Goal: Information Seeking & Learning: Learn about a topic

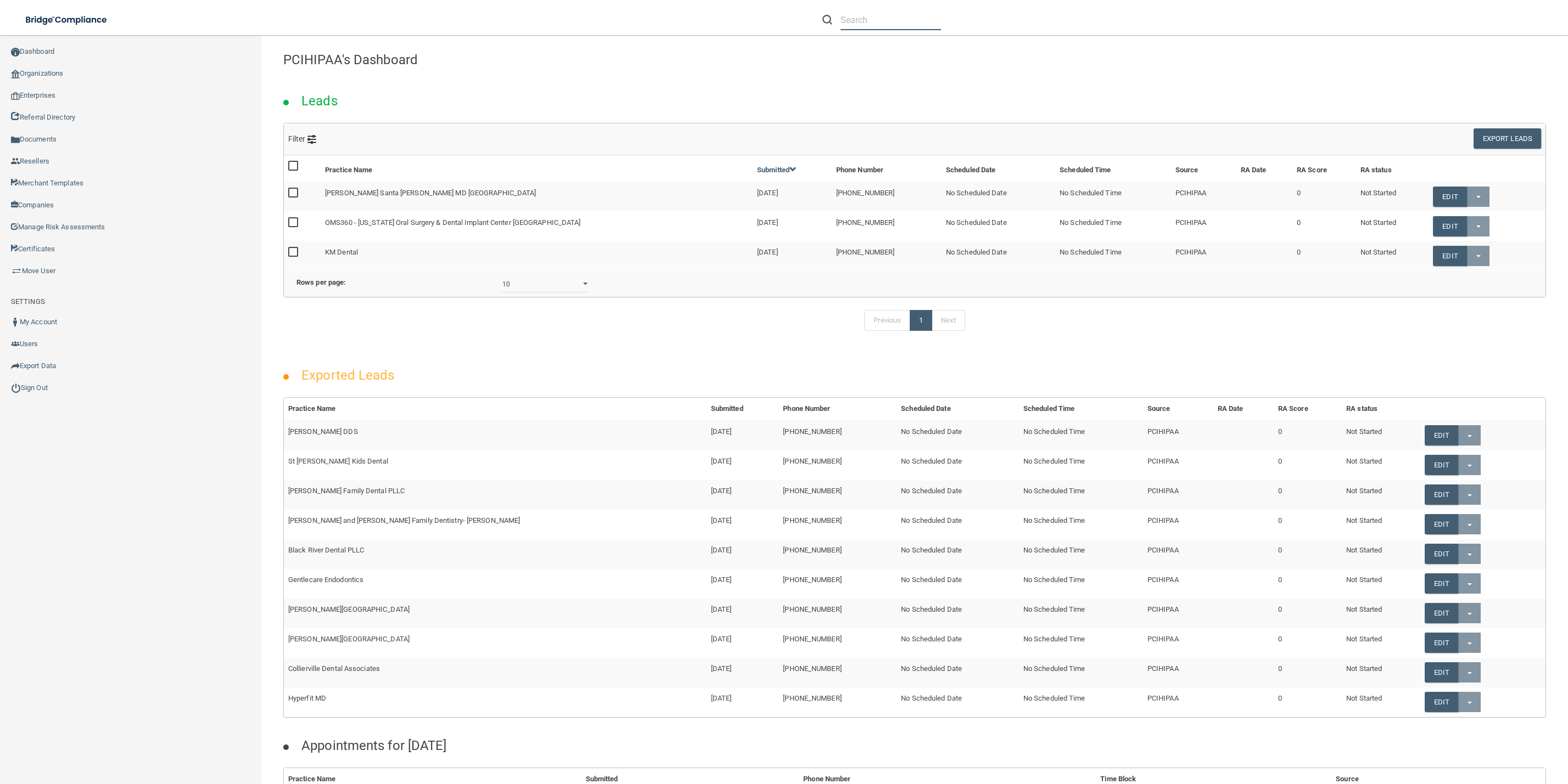
click at [911, 21] on input "text" at bounding box center [890, 20] width 100 height 21
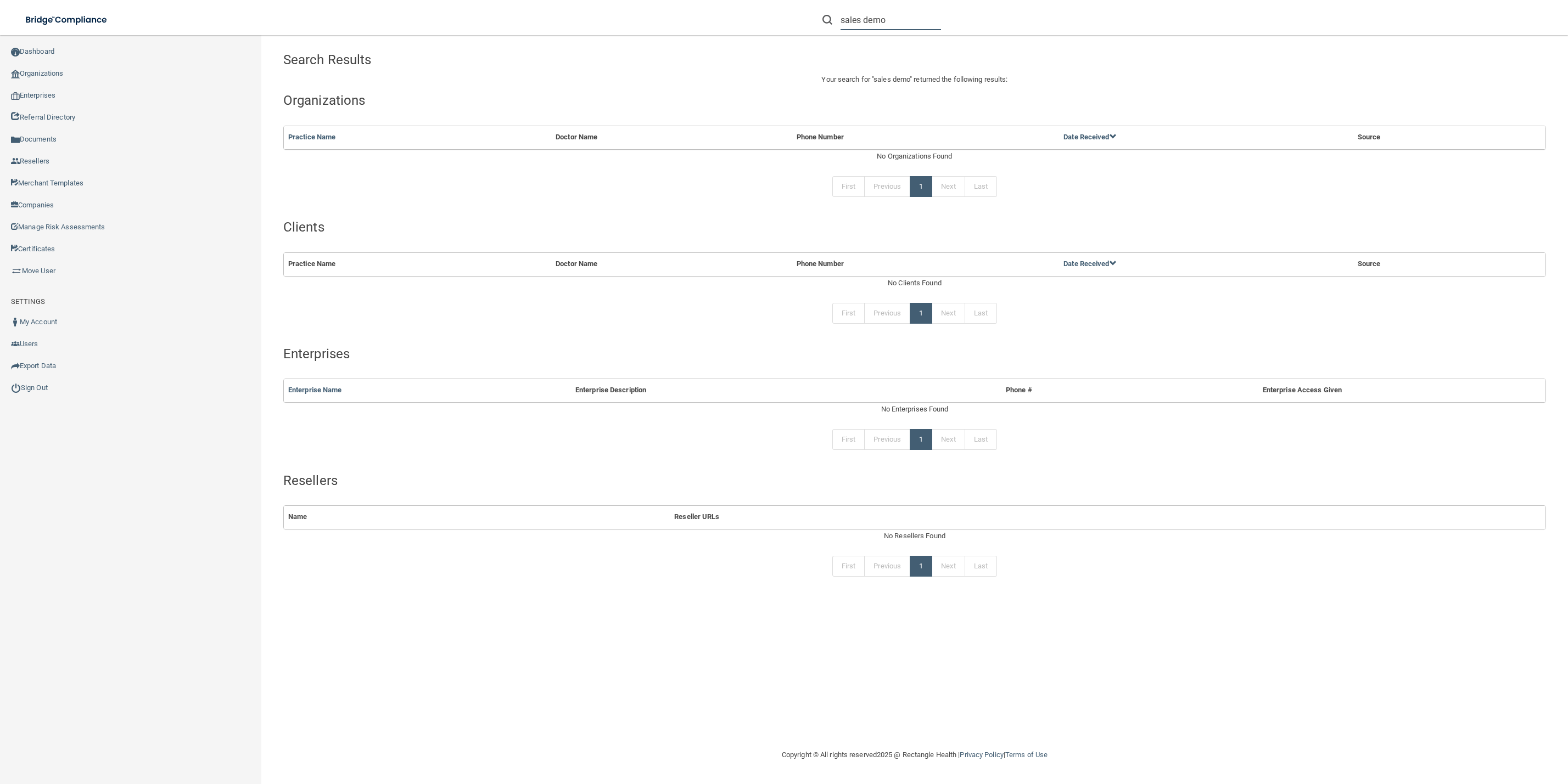
drag, startPoint x: 865, startPoint y: 20, endPoint x: 928, endPoint y: 29, distance: 63.6
click at [928, 29] on input "sales demo" at bounding box center [890, 20] width 100 height 21
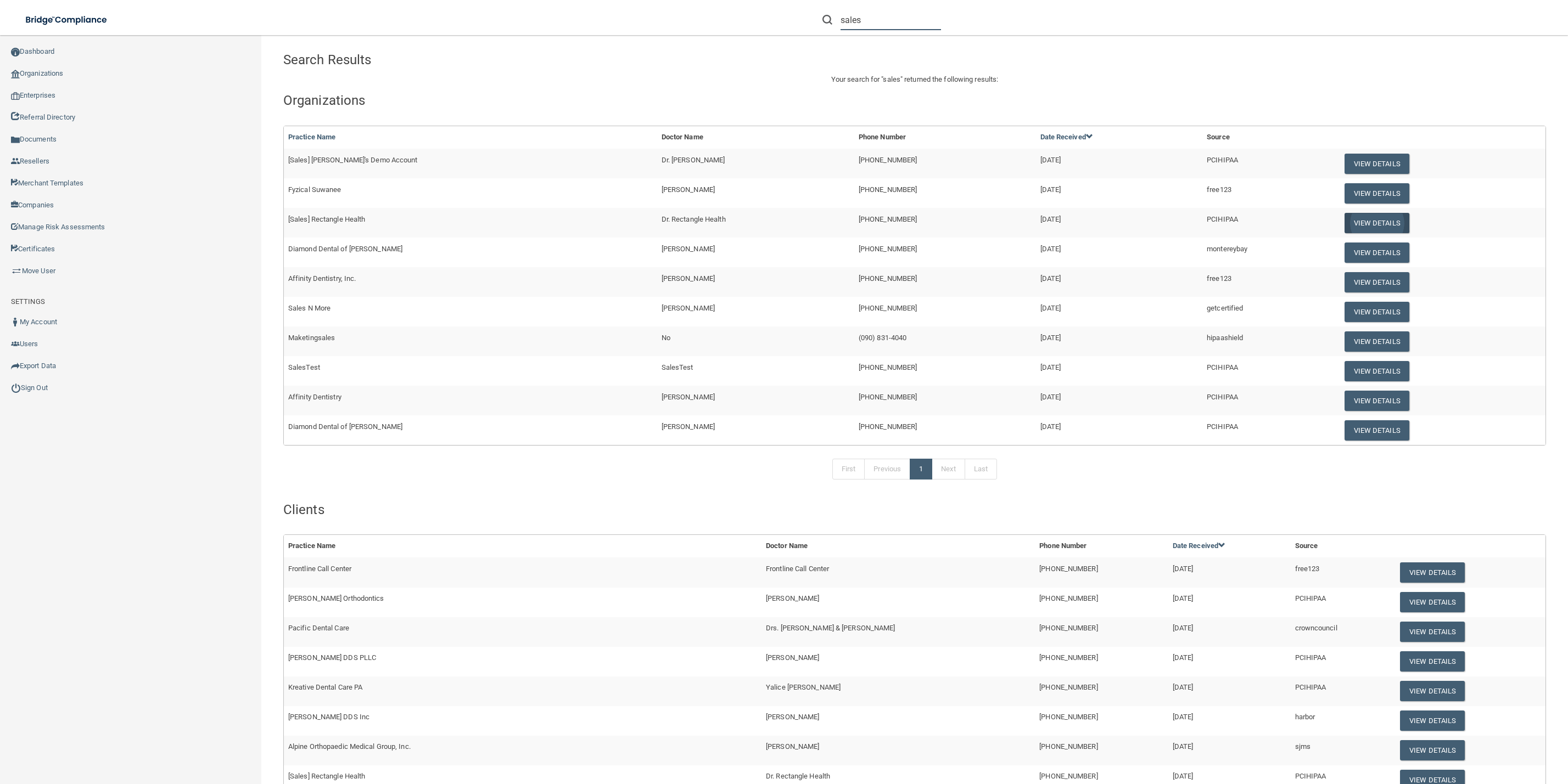
type input "sales"
click at [1344, 224] on button "View Details" at bounding box center [1376, 223] width 65 height 21
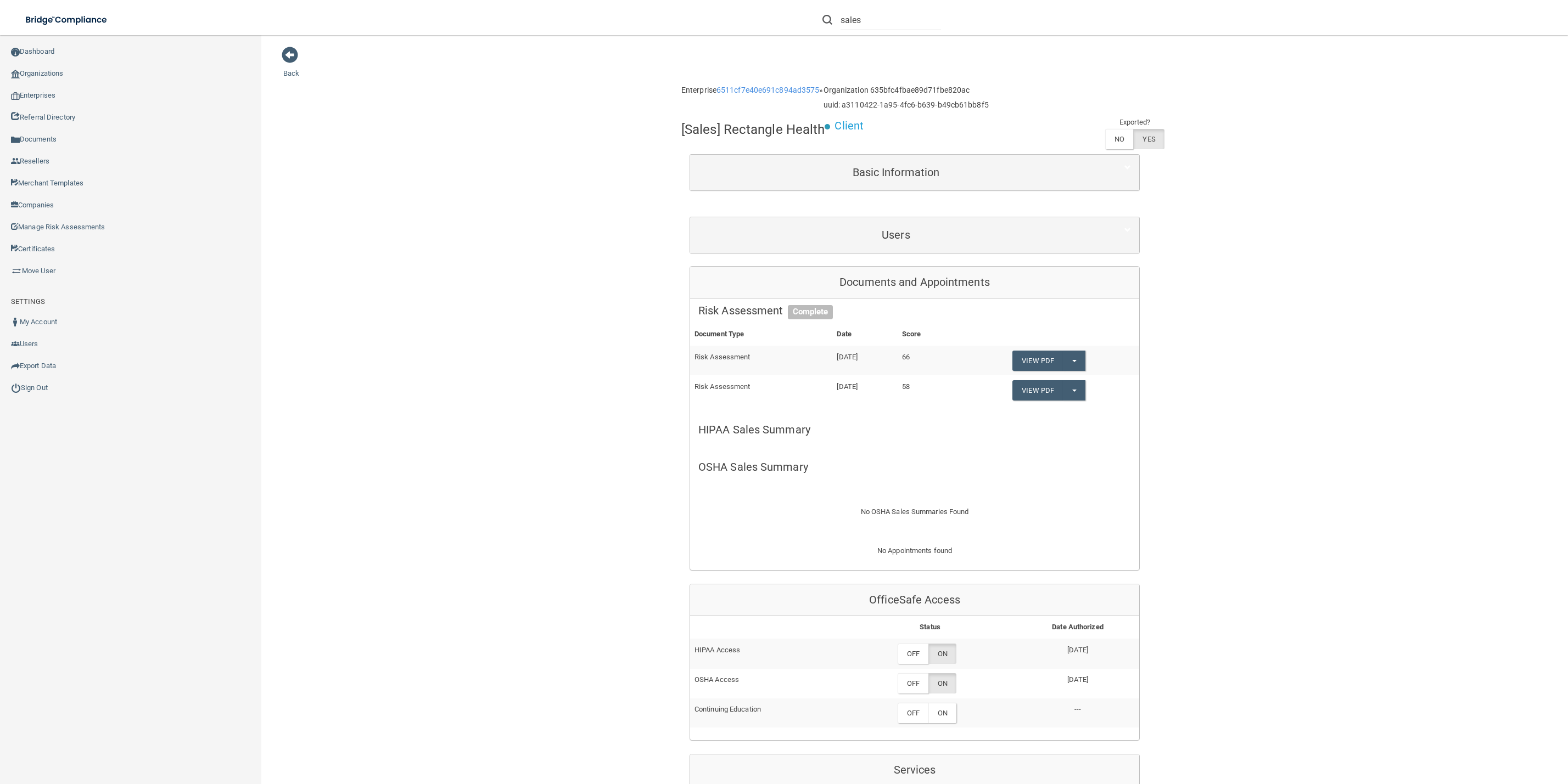
click at [992, 221] on div "Users" at bounding box center [914, 235] width 449 height 36
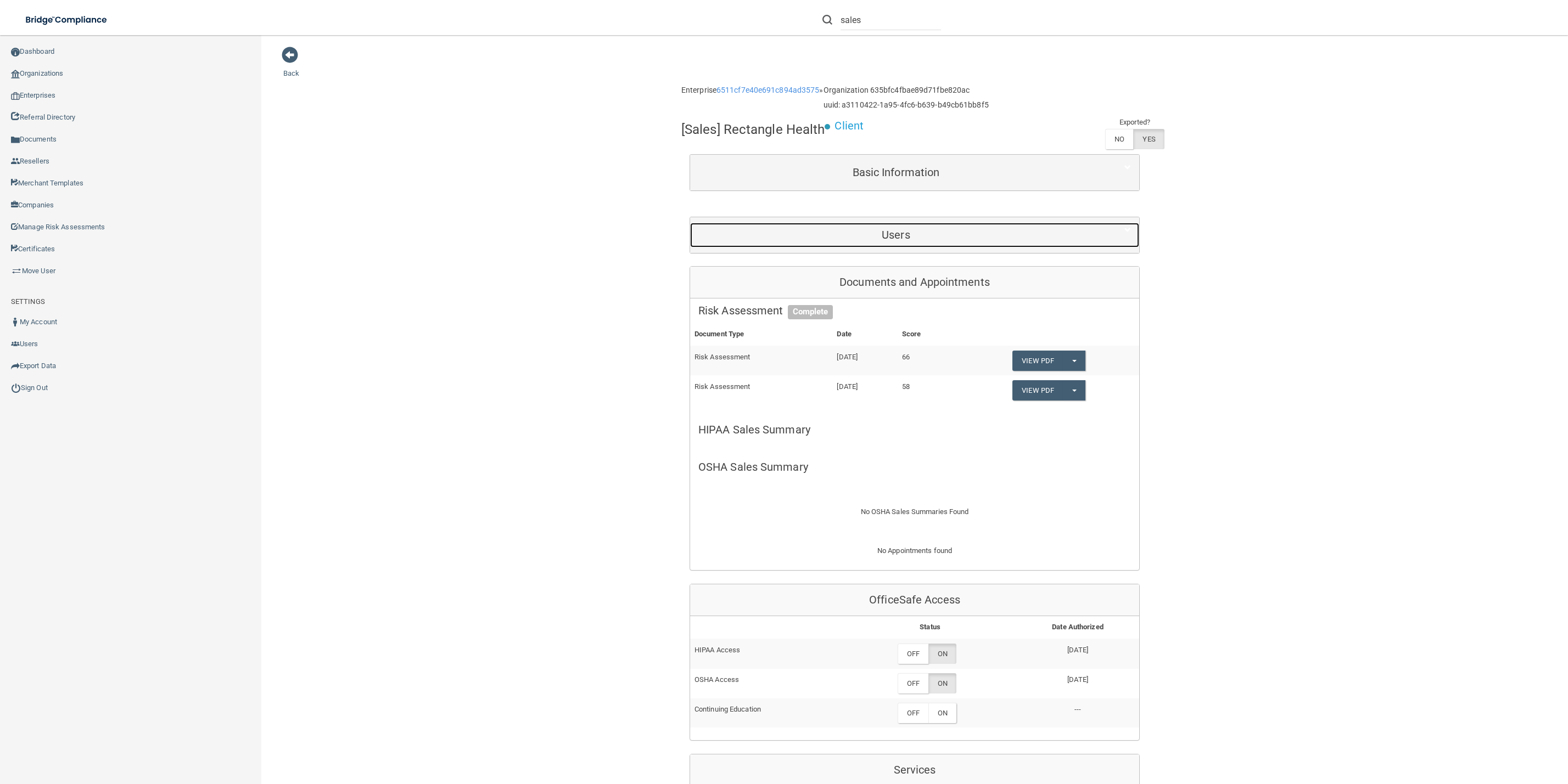
click at [990, 230] on h5 "Users" at bounding box center [896, 235] width 396 height 13
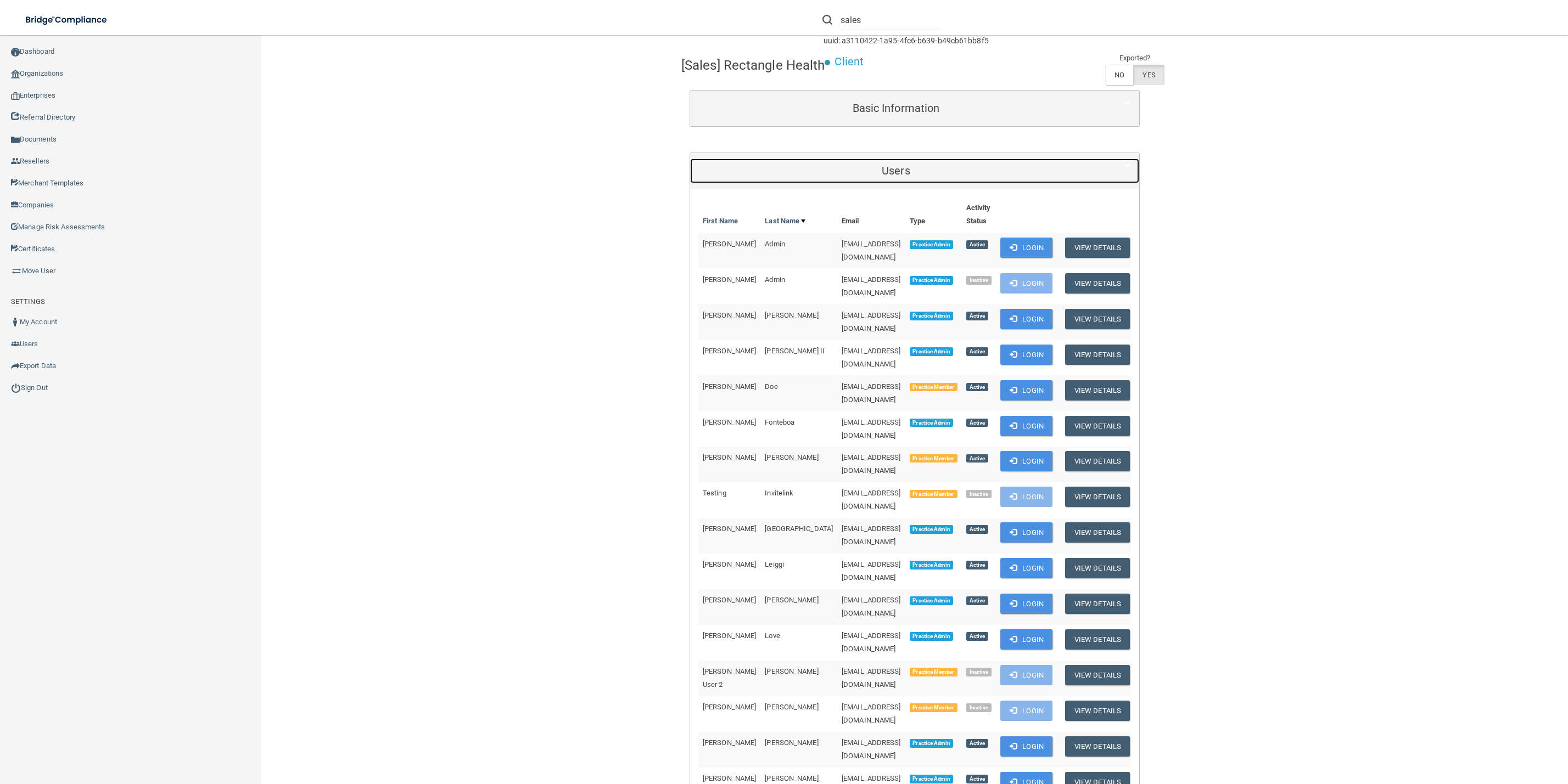
scroll to position [80, 0]
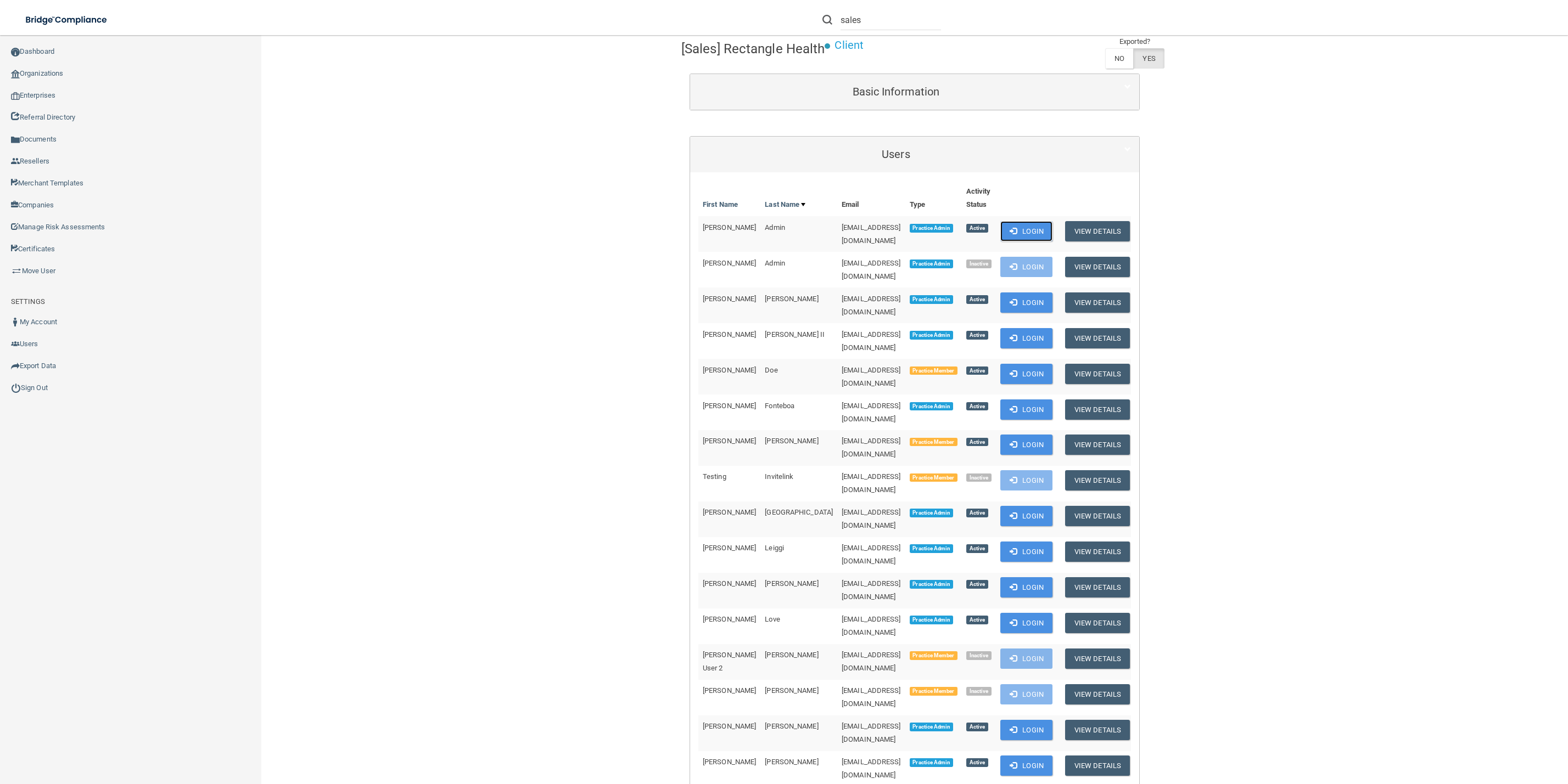
click at [1052, 230] on button "Login" at bounding box center [1026, 231] width 52 height 21
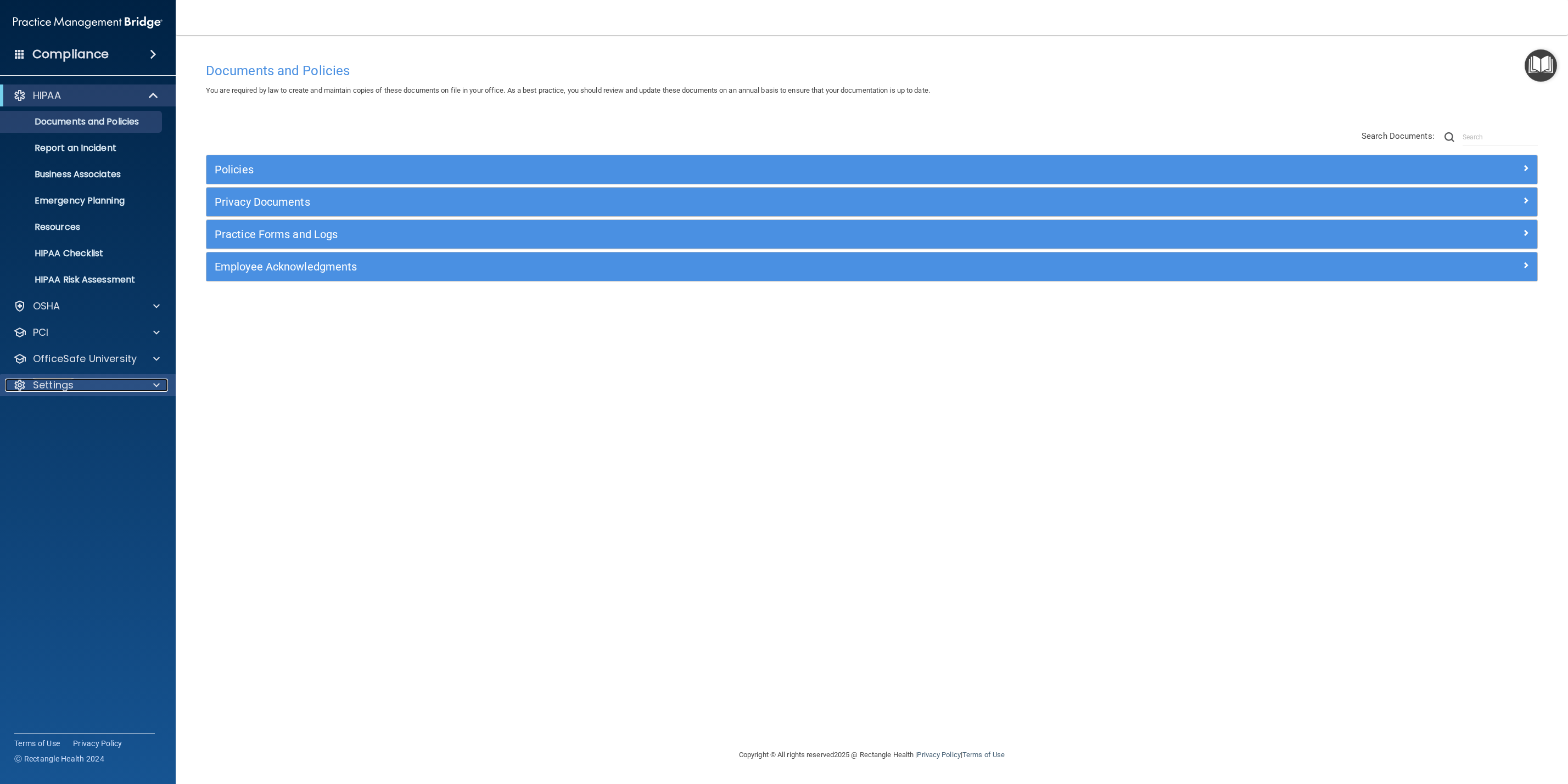
click at [67, 390] on p "Settings" at bounding box center [53, 385] width 40 height 13
click at [79, 487] on p "Sign Out" at bounding box center [82, 490] width 150 height 11
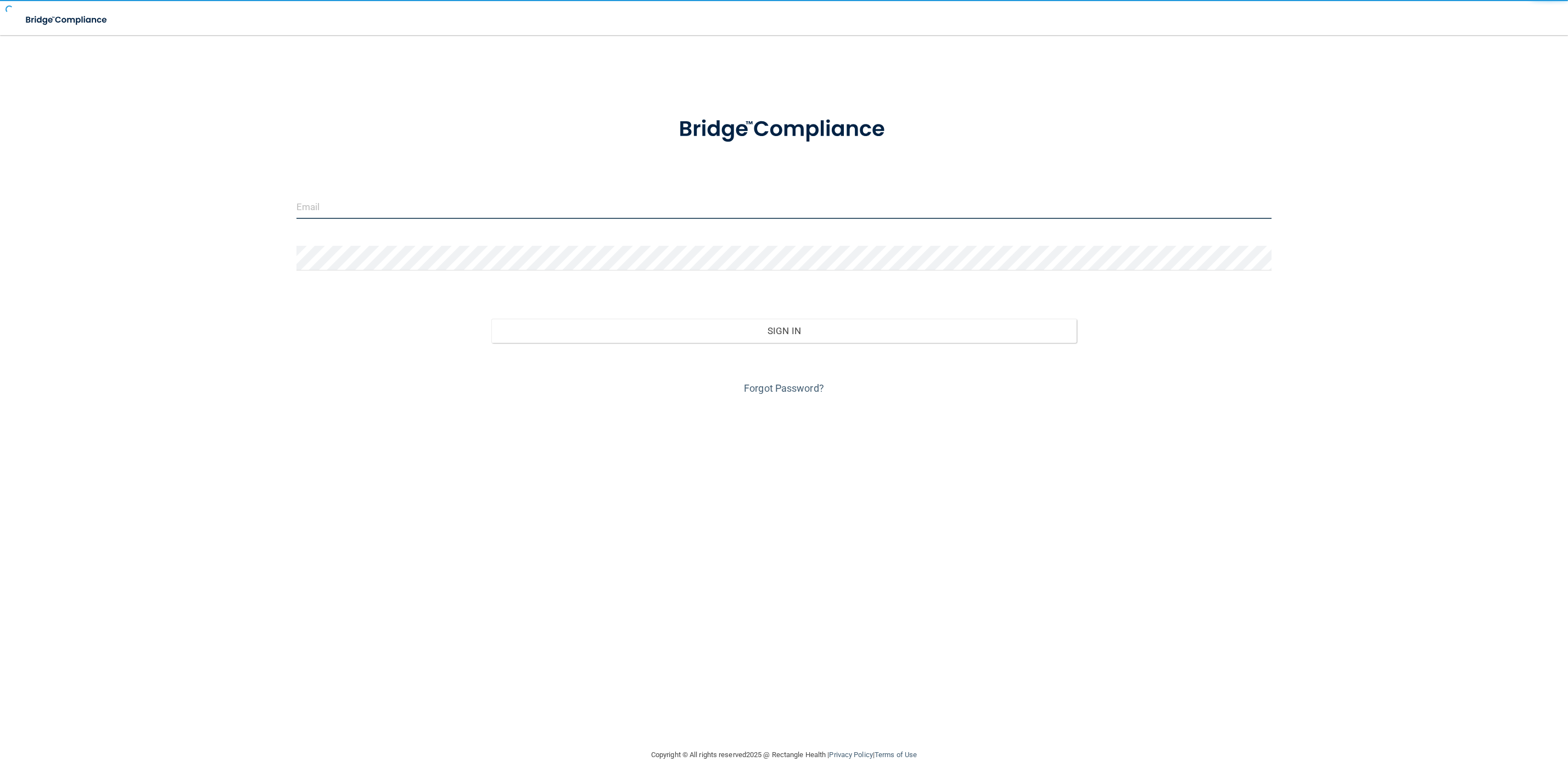
type input "awarren@rectanglehealth.com"
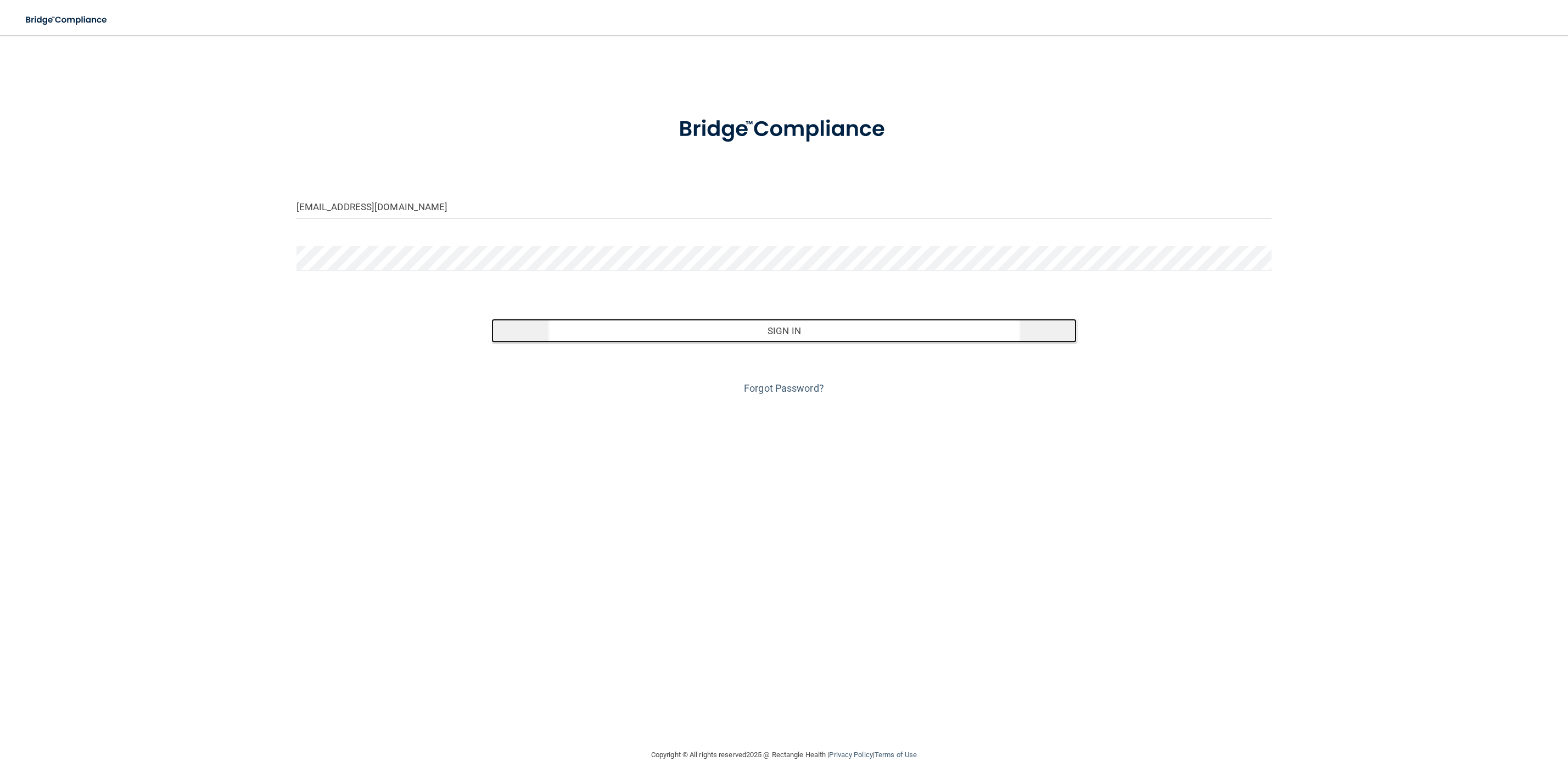
click at [724, 329] on button "Sign In" at bounding box center [783, 330] width 585 height 24
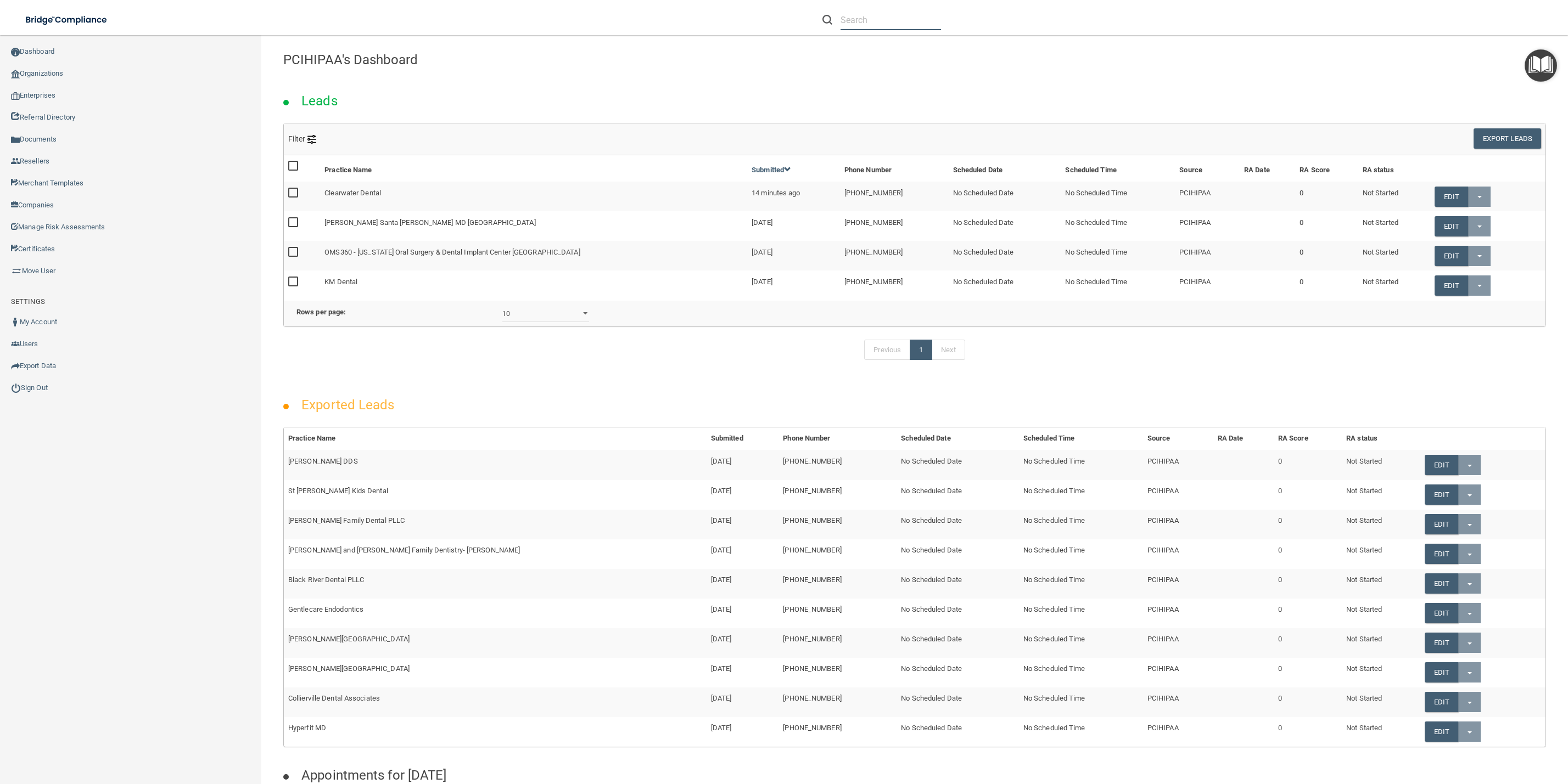
click at [901, 22] on input "text" at bounding box center [890, 20] width 100 height 21
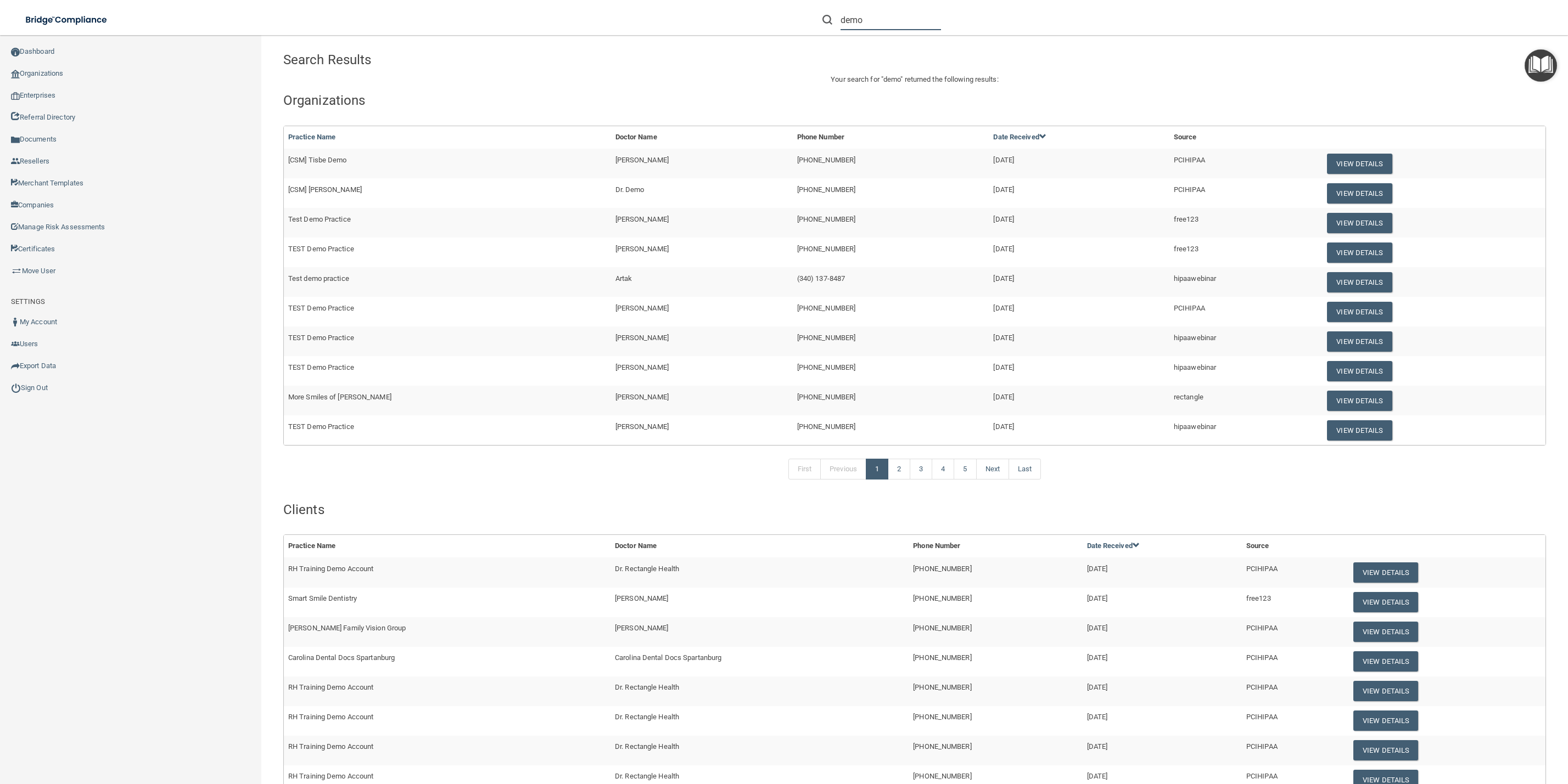
drag, startPoint x: 866, startPoint y: 16, endPoint x: 791, endPoint y: 10, distance: 75.2
click at [791, 18] on div "demo Jenna Admin jmowbray+admin@rectanglehealth.com Manage My Enterprise [Sales…" at bounding box center [1110, 20] width 914 height 39
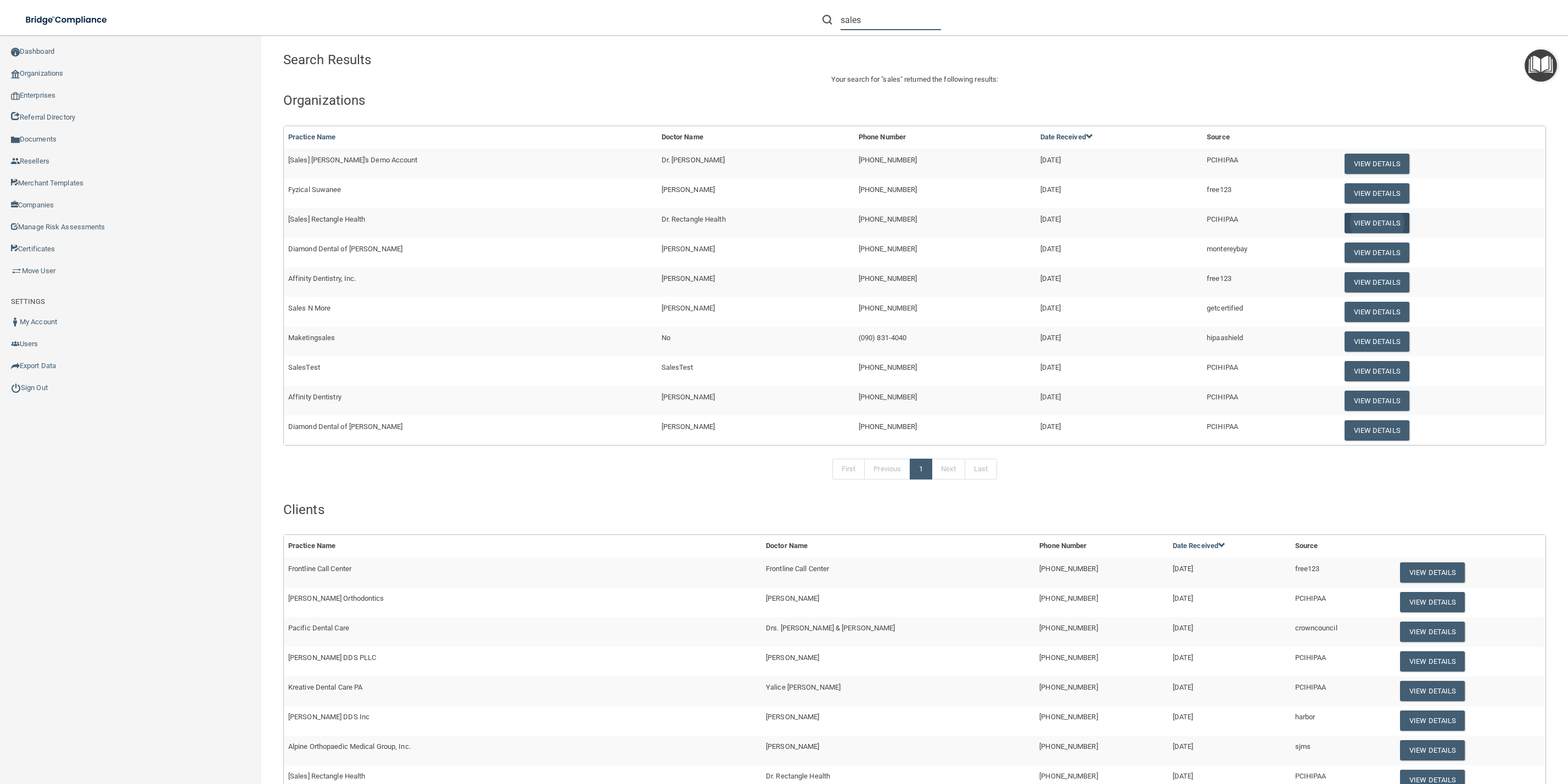
type input "sales"
click at [1344, 219] on button "View Details" at bounding box center [1376, 223] width 65 height 21
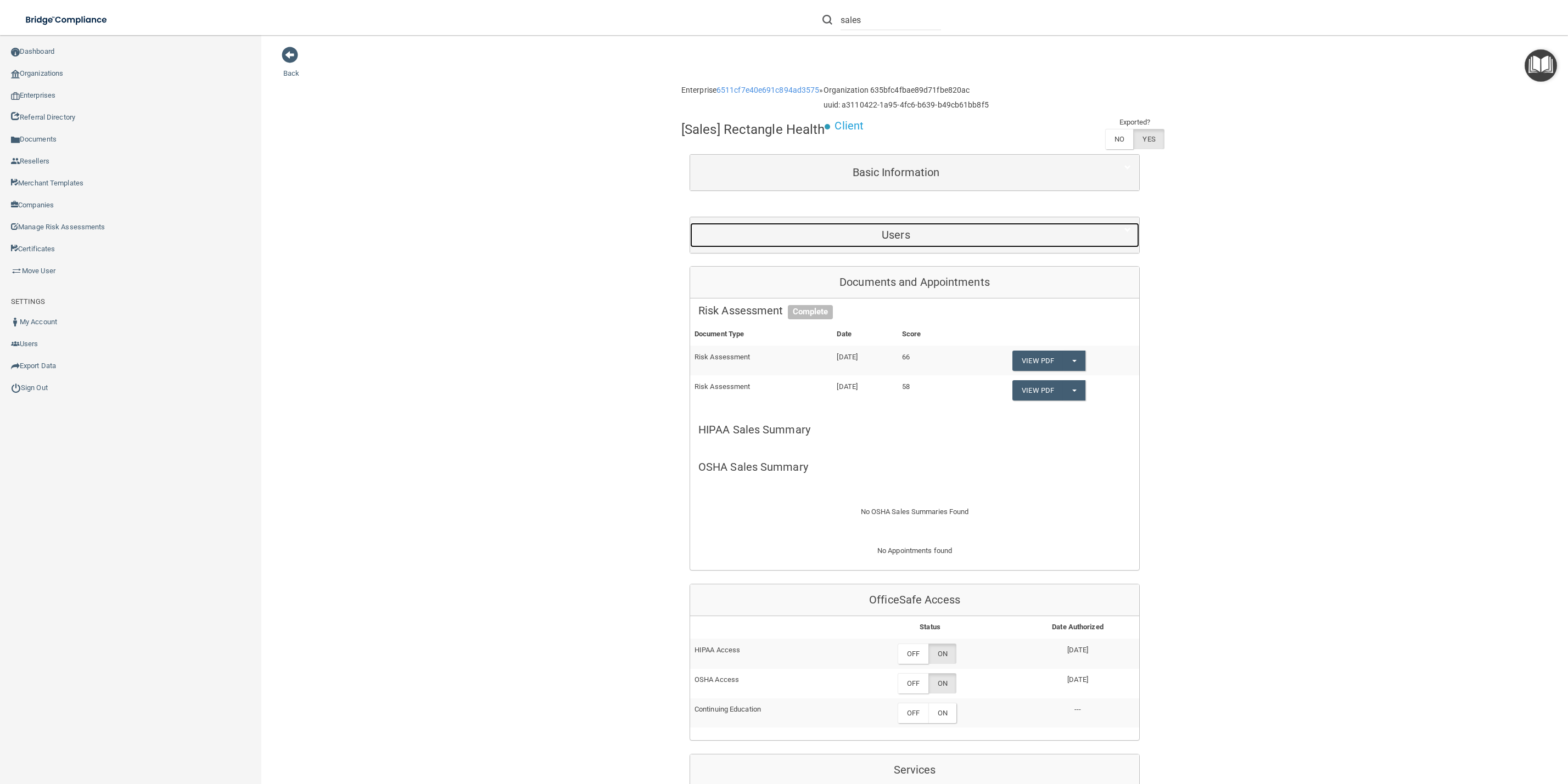
click at [986, 237] on h5 "Users" at bounding box center [896, 235] width 396 height 13
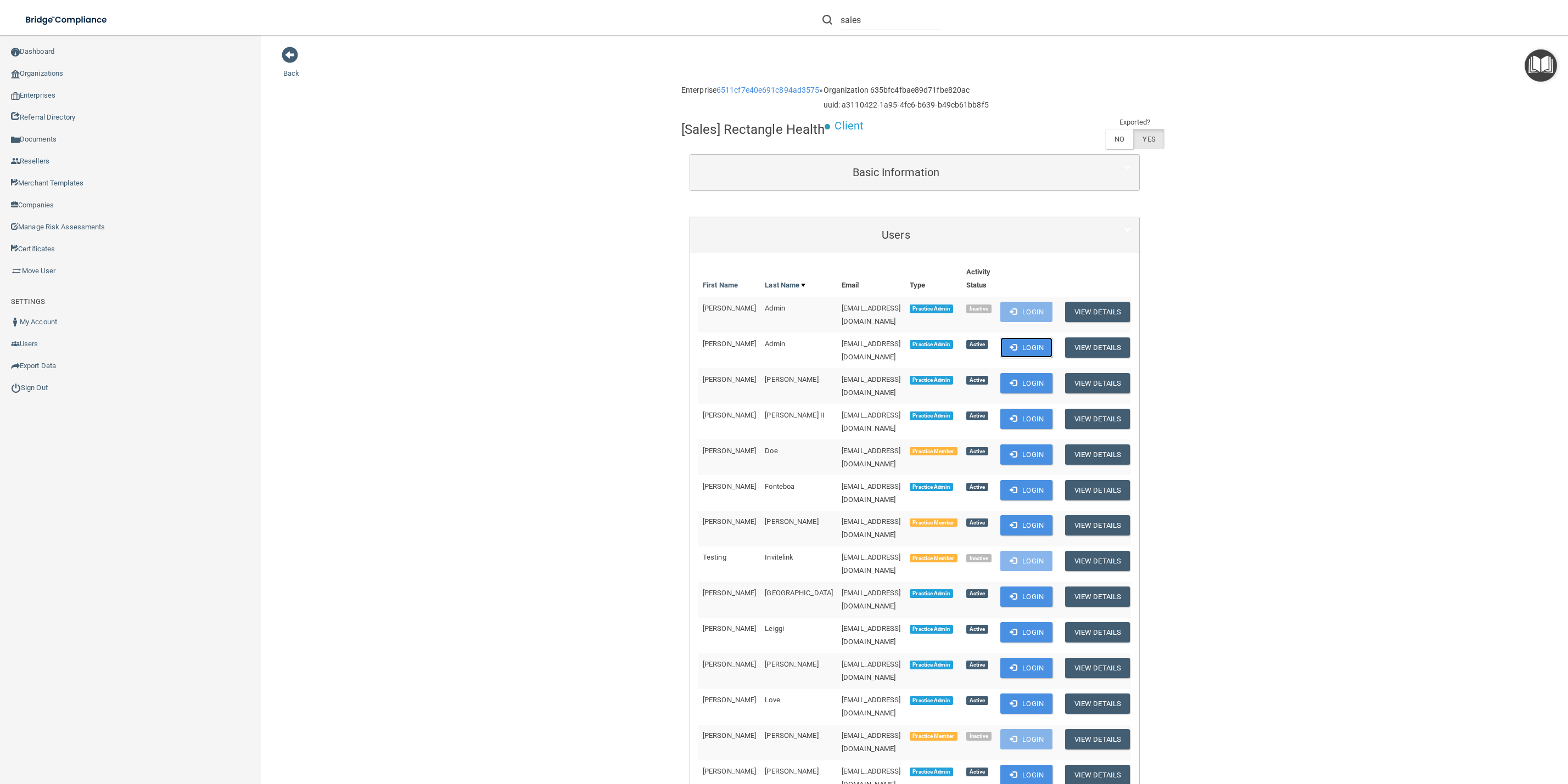
click at [1052, 346] on button "Login" at bounding box center [1026, 347] width 52 height 21
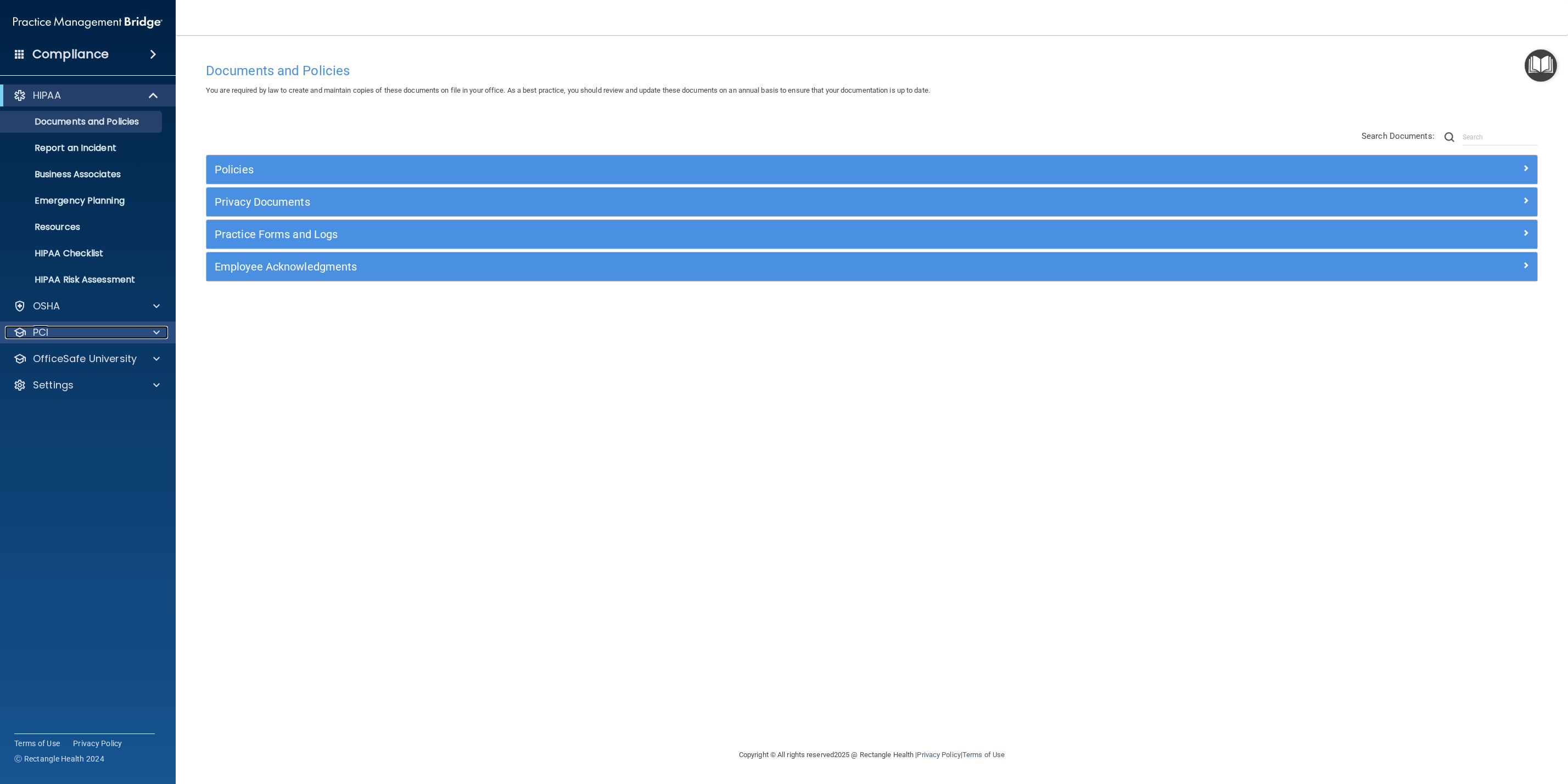
click at [66, 329] on div "PCI" at bounding box center [73, 332] width 136 height 13
click at [60, 360] on p "PCI Compliance" at bounding box center [82, 359] width 150 height 11
click at [122, 389] on p "Merchant Savings Calculator" at bounding box center [82, 390] width 150 height 22
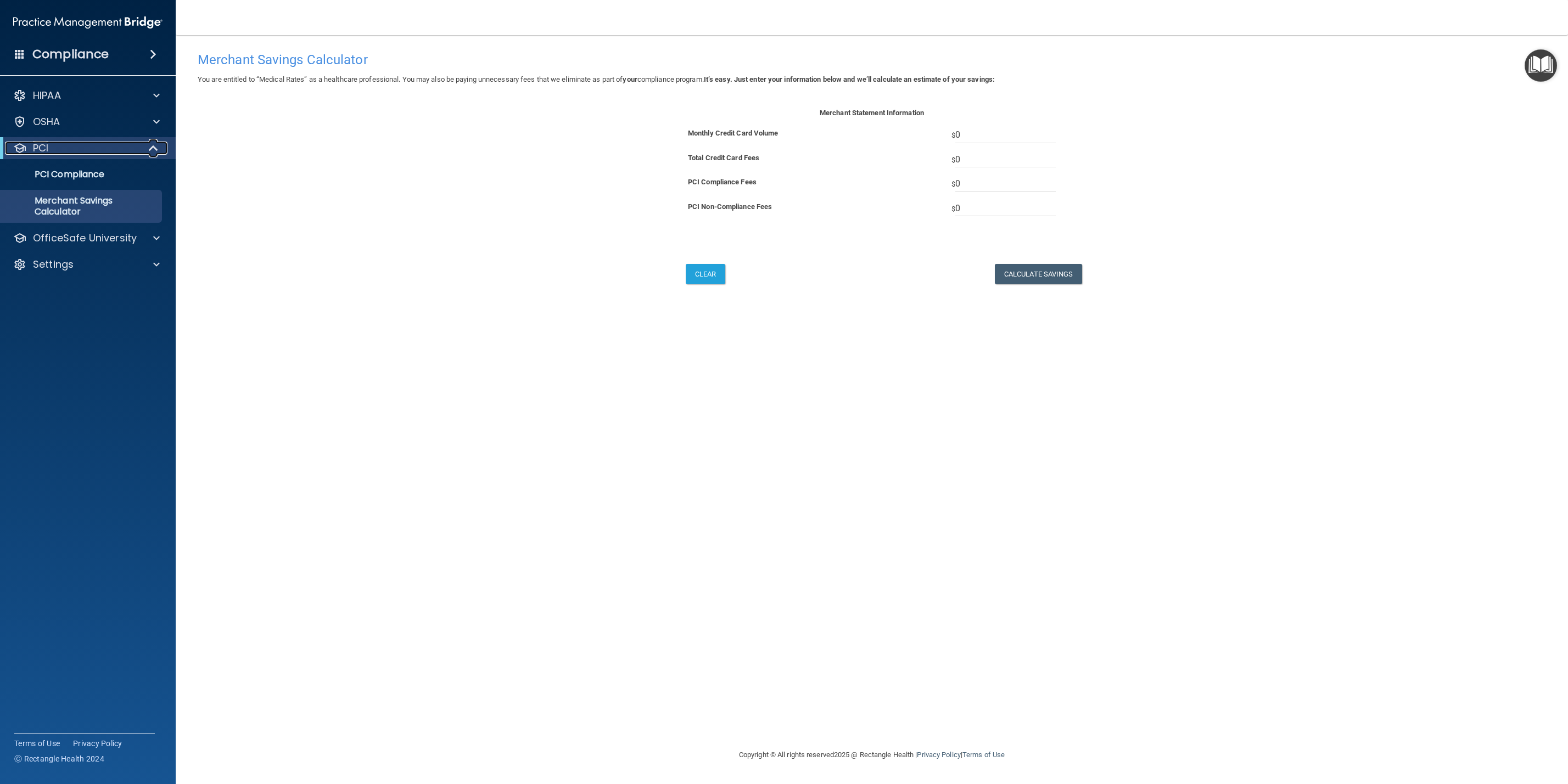
click at [108, 149] on div "PCI" at bounding box center [73, 148] width 136 height 13
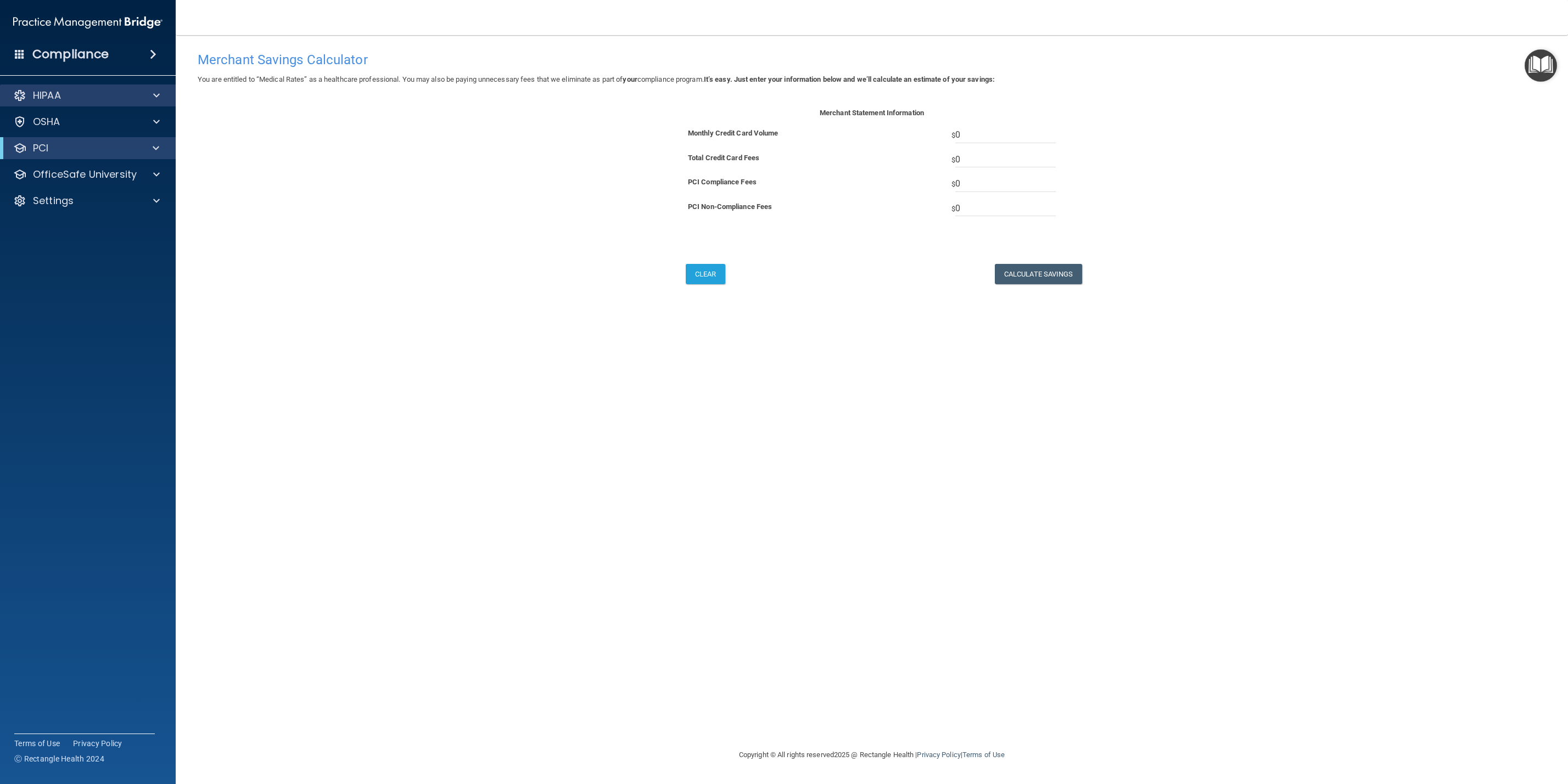
click at [171, 96] on div "HIPAA" at bounding box center [88, 96] width 176 height 22
click at [163, 95] on div at bounding box center [154, 96] width 28 height 13
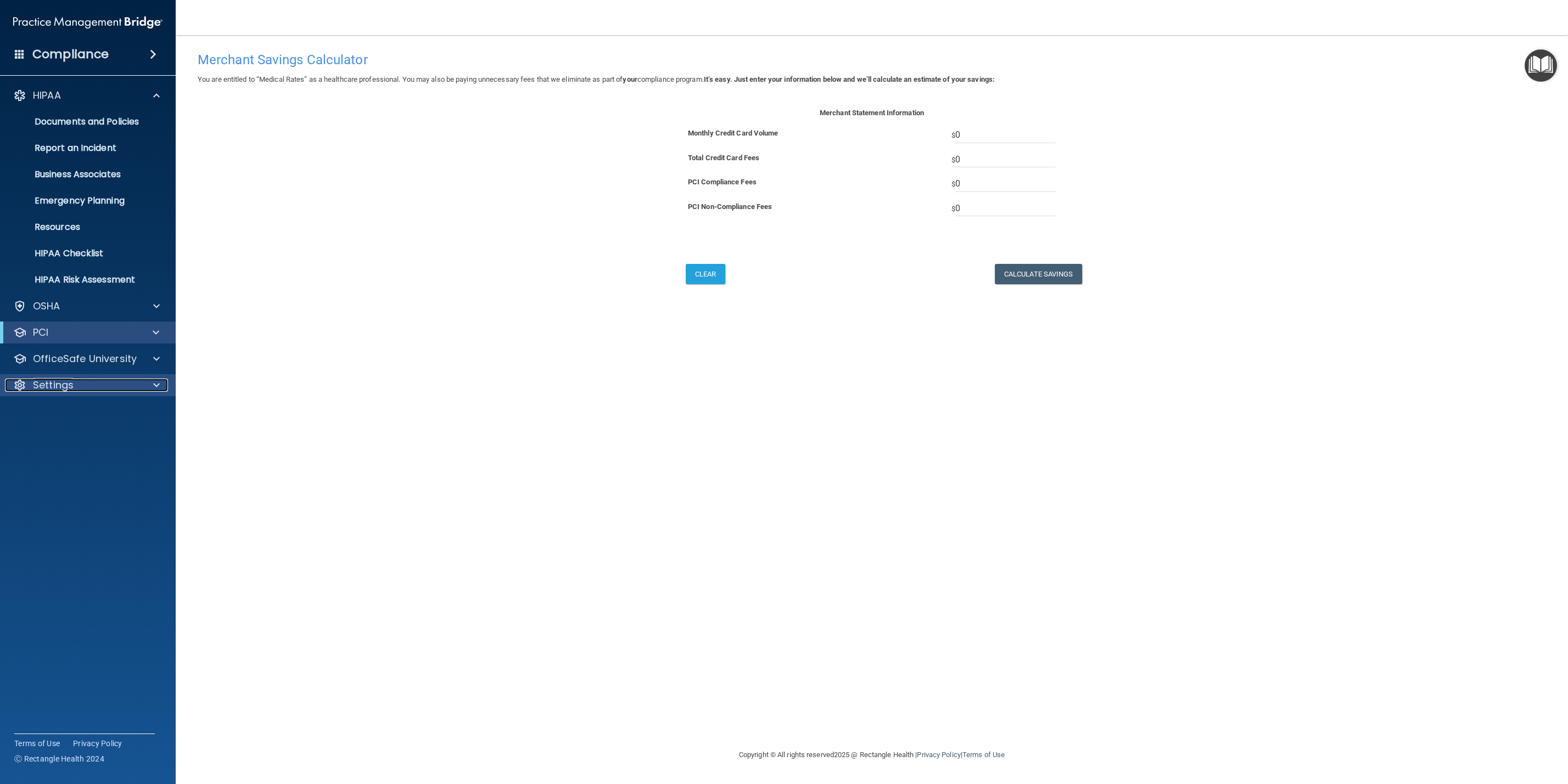
click at [81, 385] on div "Settings" at bounding box center [73, 385] width 136 height 13
click at [70, 466] on p "Services" at bounding box center [82, 464] width 150 height 11
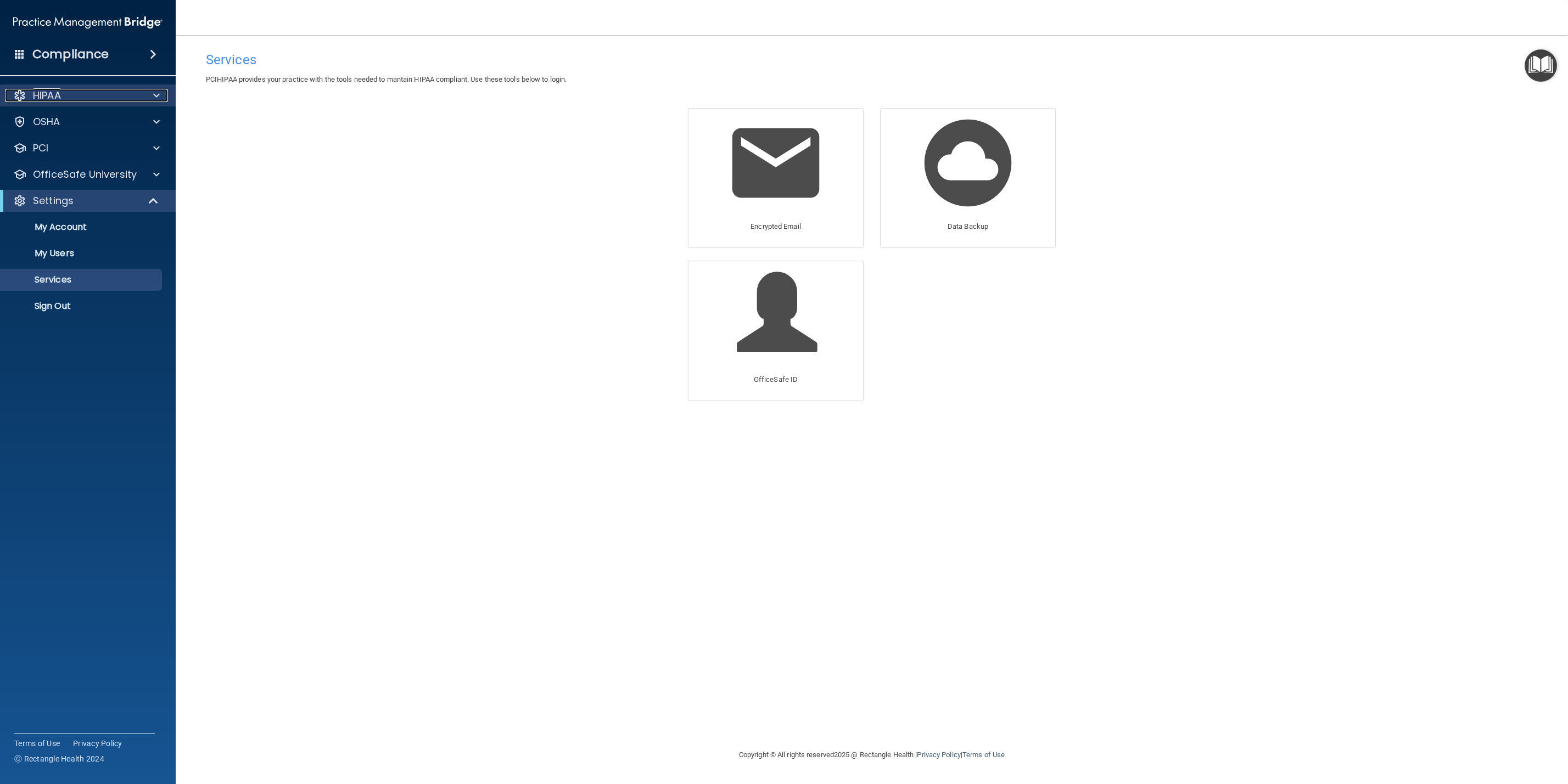
click at [72, 96] on div "HIPAA" at bounding box center [73, 96] width 136 height 13
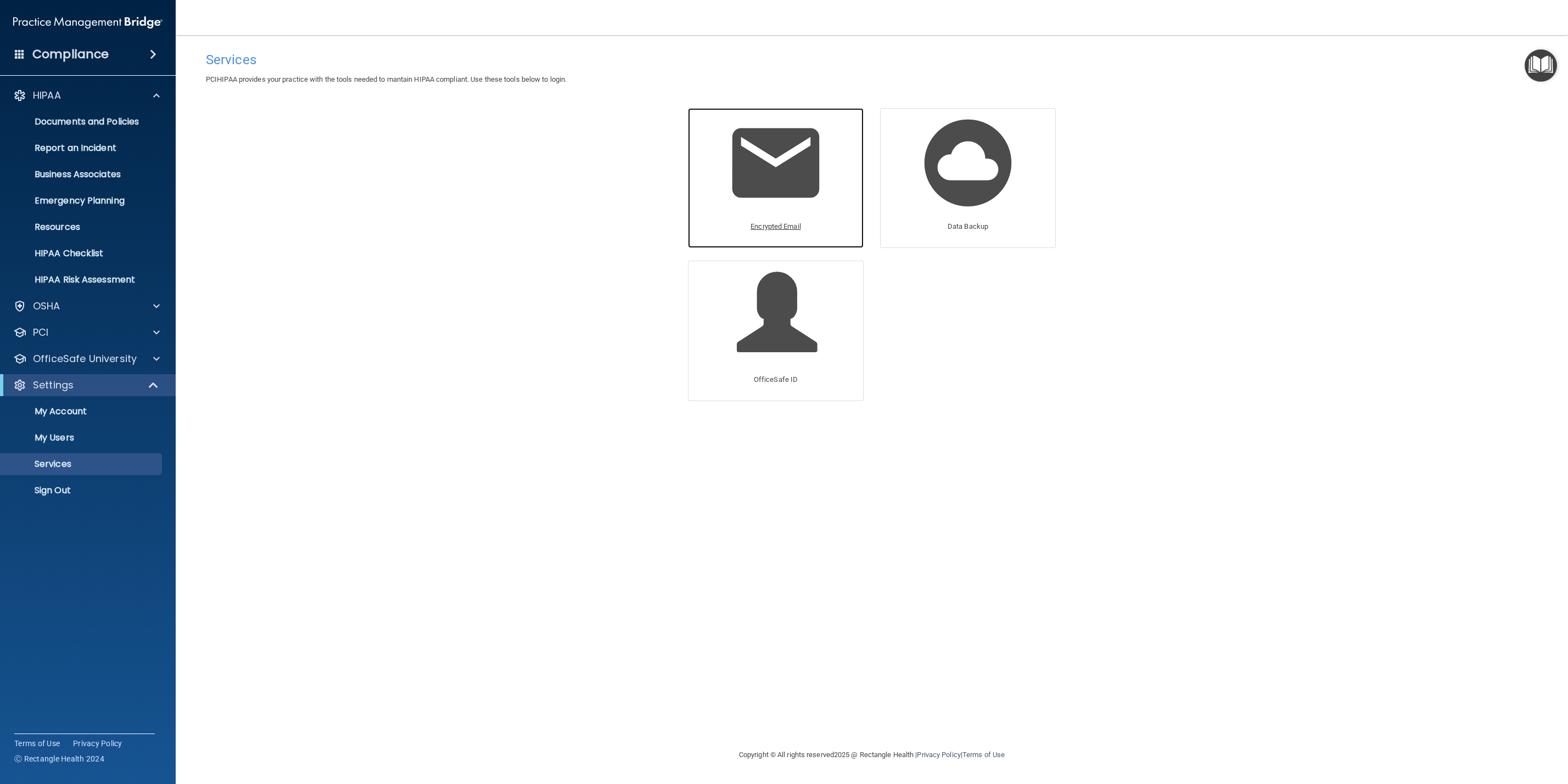
click at [764, 217] on div "Encrypted Email" at bounding box center [776, 230] width 61 height 30
click at [970, 200] on img at bounding box center [967, 163] width 104 height 104
click at [62, 122] on p "Documents and Policies" at bounding box center [82, 121] width 150 height 11
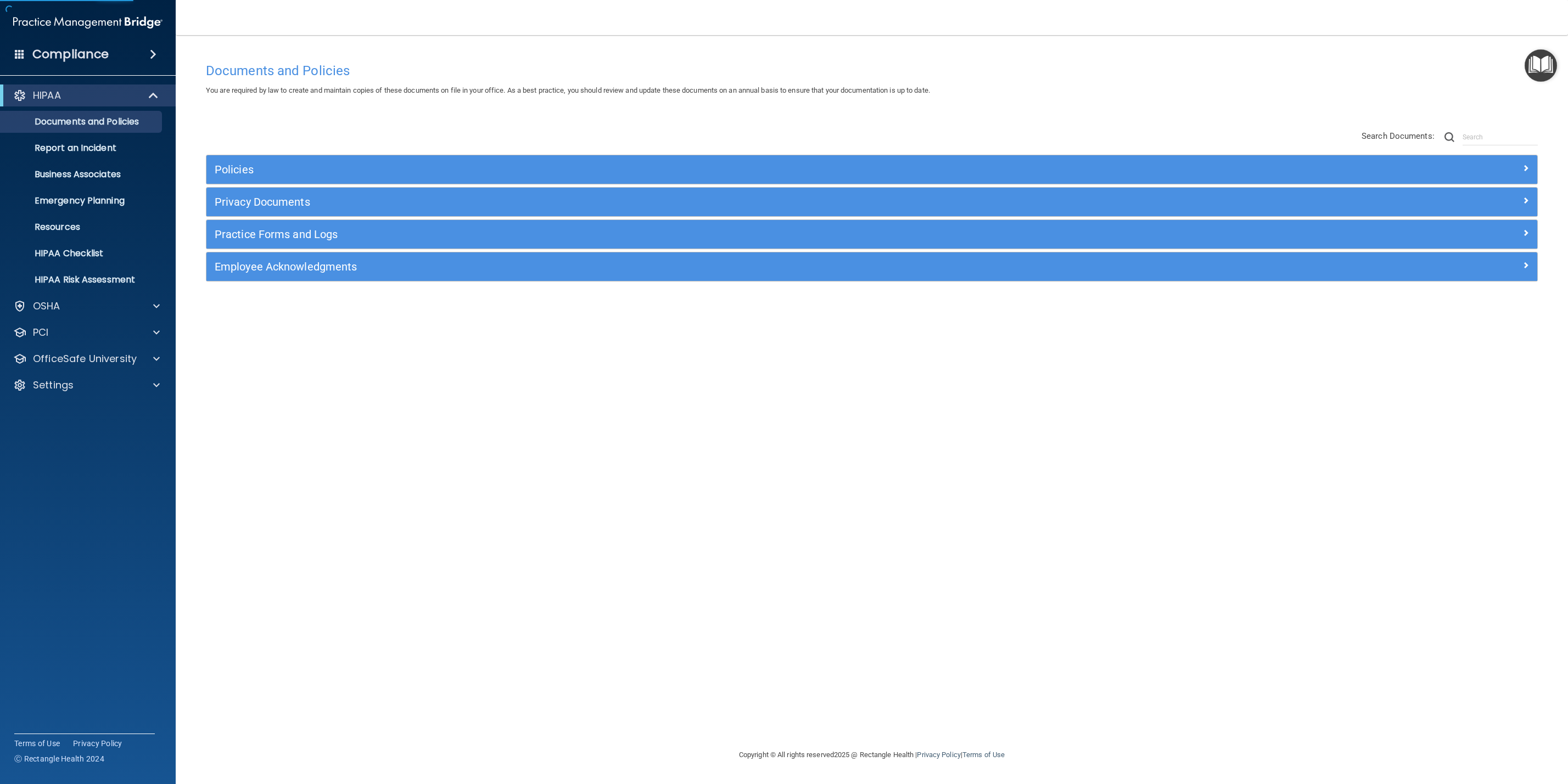
click at [365, 186] on div "Policies Select All (Unselect 0) Unselect All Print Selected (0) Acceptable Use…" at bounding box center [872, 218] width 1331 height 127
click at [83, 151] on p "Report an Incident" at bounding box center [82, 148] width 150 height 11
